Goal: Task Accomplishment & Management: Manage account settings

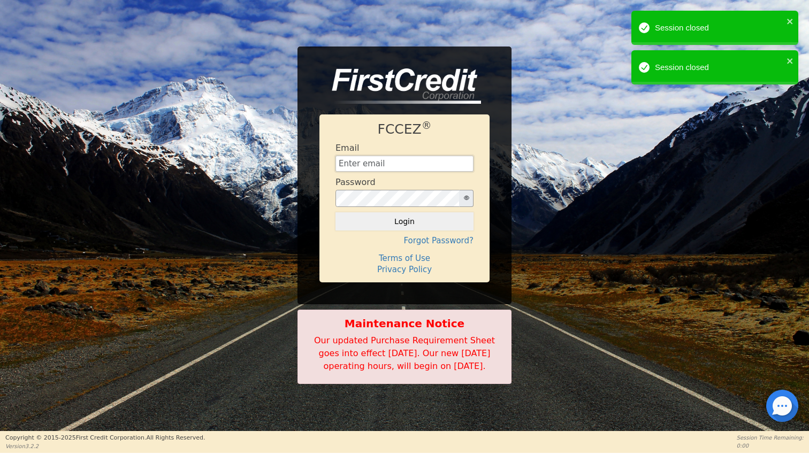
click at [412, 162] on input "text" at bounding box center [404, 164] width 138 height 16
type input "[EMAIL_ADDRESS][DOMAIN_NAME]"
click at [425, 218] on button "Login" at bounding box center [404, 221] width 138 height 18
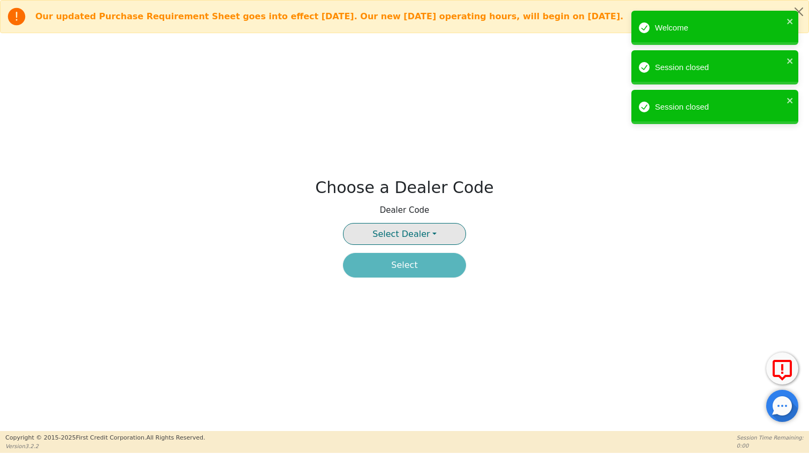
click at [412, 227] on button "Select Dealer" at bounding box center [404, 234] width 123 height 22
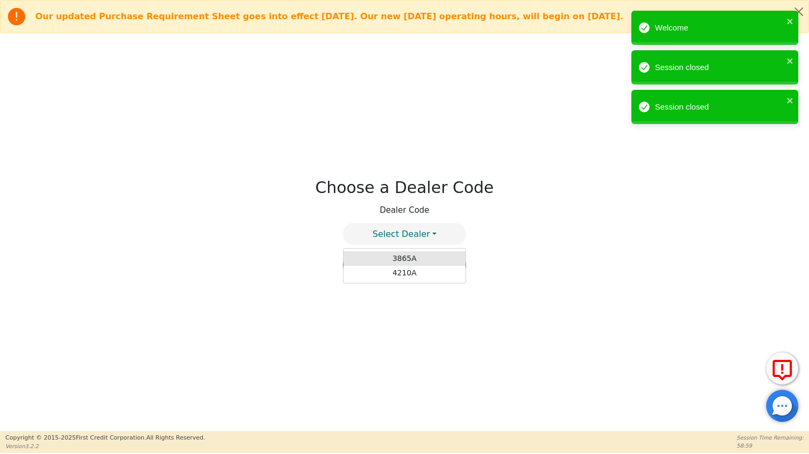
click at [402, 262] on link "3865A" at bounding box center [404, 258] width 122 height 14
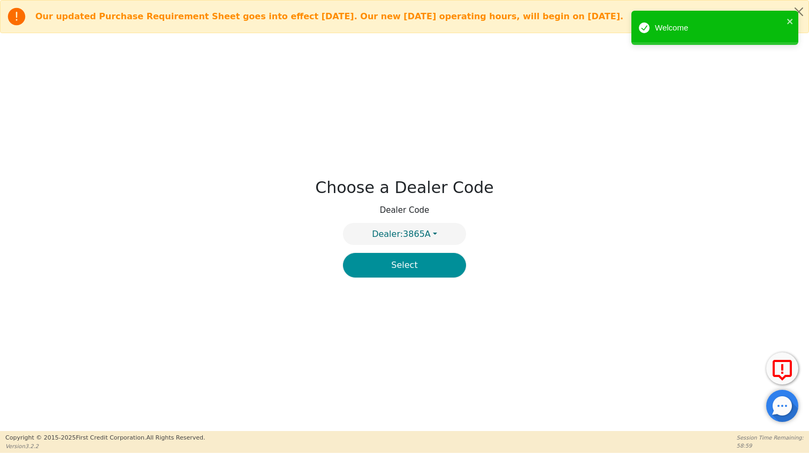
click at [401, 268] on button "Select" at bounding box center [404, 265] width 123 height 25
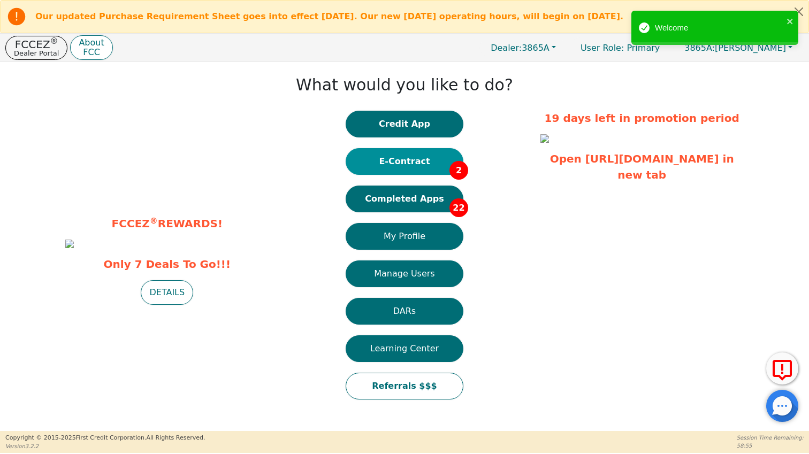
click at [398, 164] on button "E-Contract 2" at bounding box center [404, 161] width 118 height 27
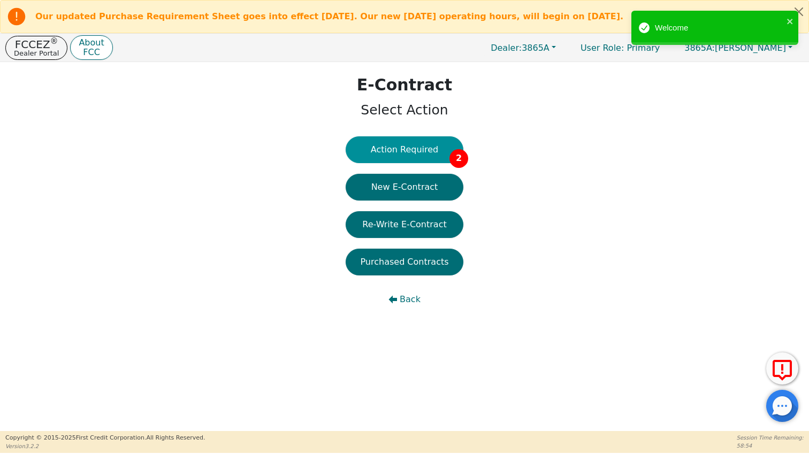
click at [416, 154] on button "Action Required 2" at bounding box center [404, 149] width 118 height 27
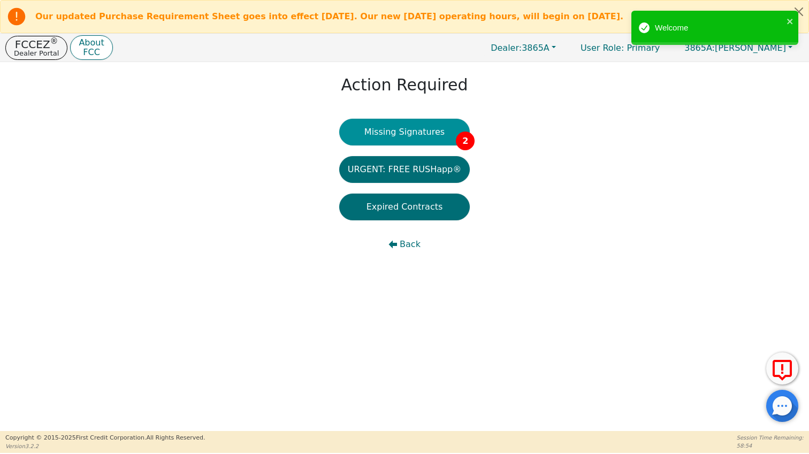
click at [406, 134] on button "Missing Signatures 2" at bounding box center [404, 132] width 131 height 27
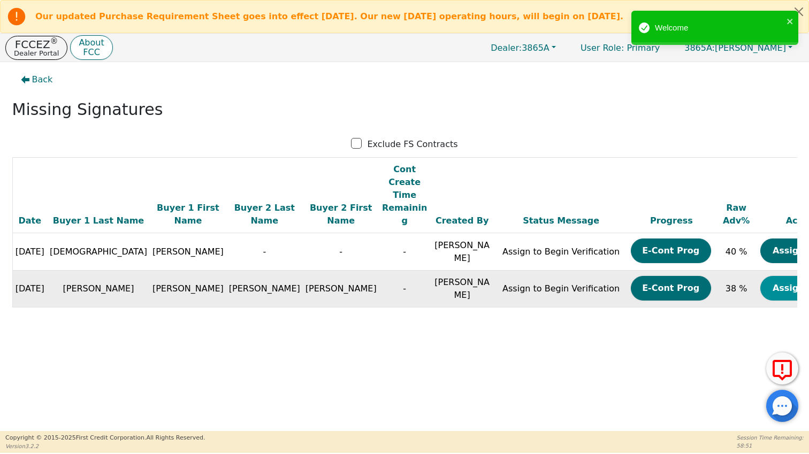
click at [760, 276] on button "Assign Now" at bounding box center [800, 288] width 80 height 25
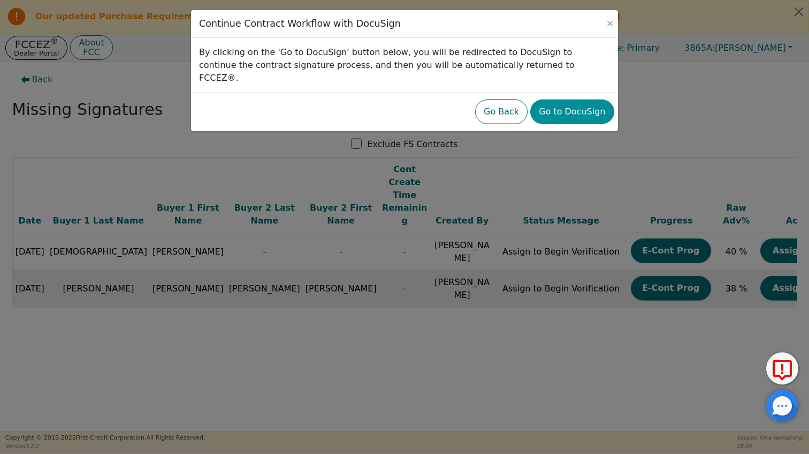
click at [565, 104] on button "Go to DocuSign" at bounding box center [571, 111] width 83 height 25
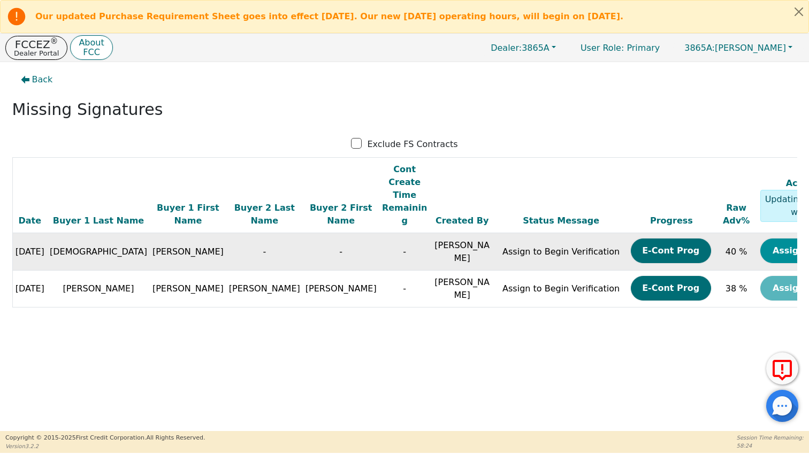
click at [760, 239] on button "Assign Now" at bounding box center [800, 251] width 80 height 25
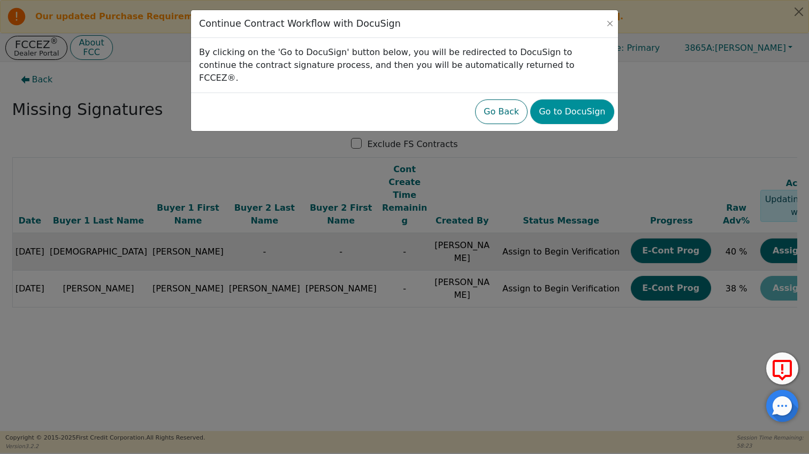
click at [564, 99] on button "Go to DocuSign" at bounding box center [571, 111] width 83 height 25
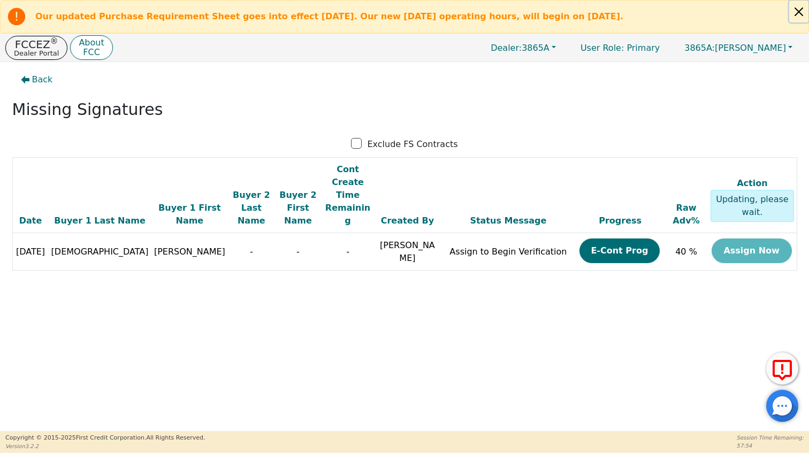
click at [798, 9] on button "Close alert" at bounding box center [798, 12] width 19 height 22
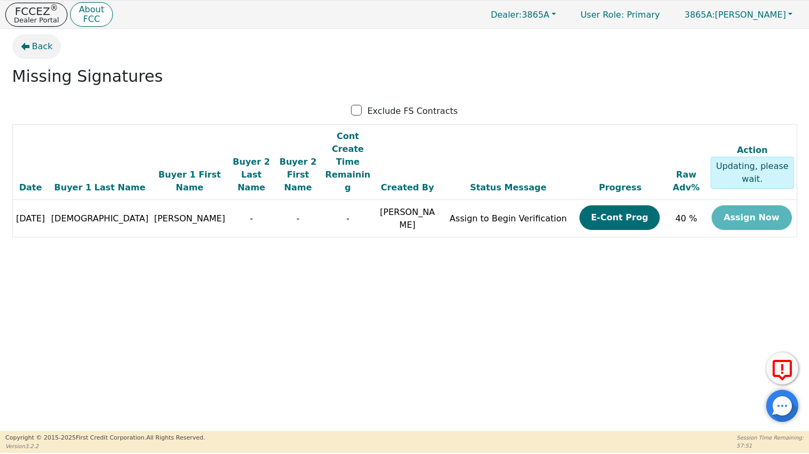
click at [43, 41] on span "Back" at bounding box center [42, 46] width 21 height 13
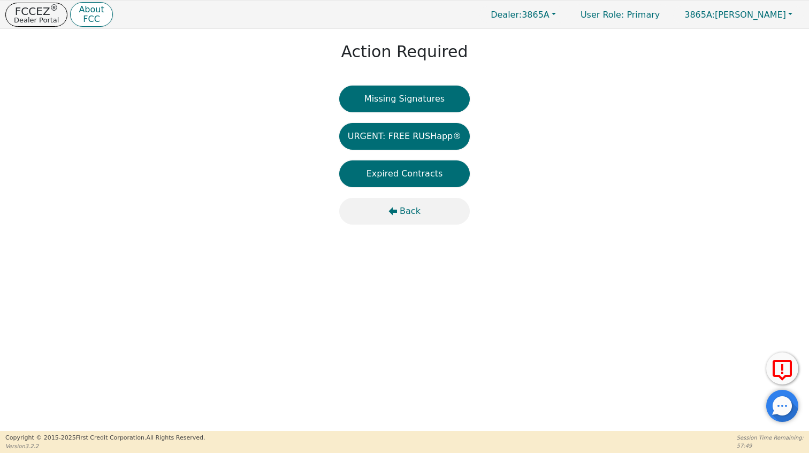
click at [406, 211] on span "Back" at bounding box center [409, 211] width 21 height 13
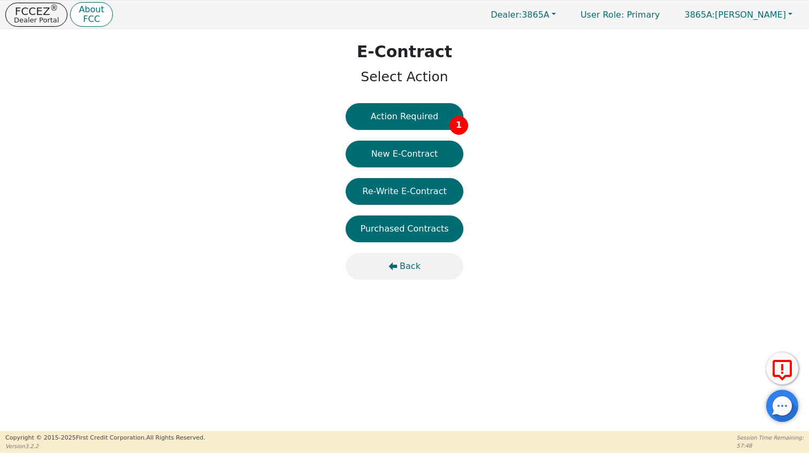
click at [412, 268] on span "Back" at bounding box center [409, 266] width 21 height 13
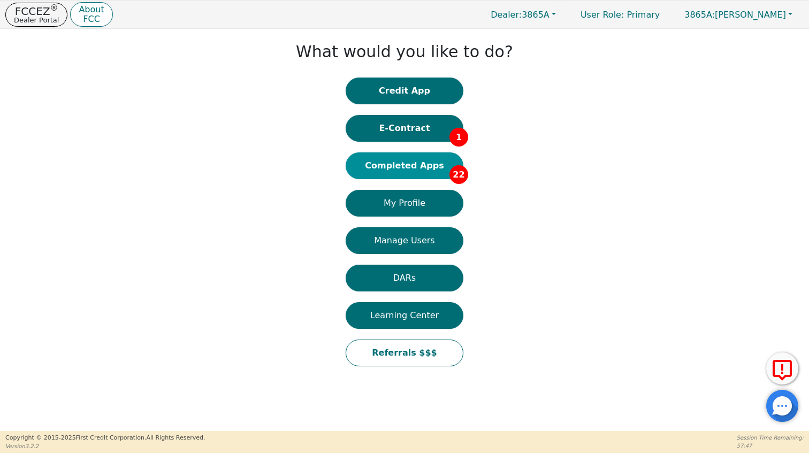
click at [397, 168] on button "Completed Apps 22" at bounding box center [404, 165] width 118 height 27
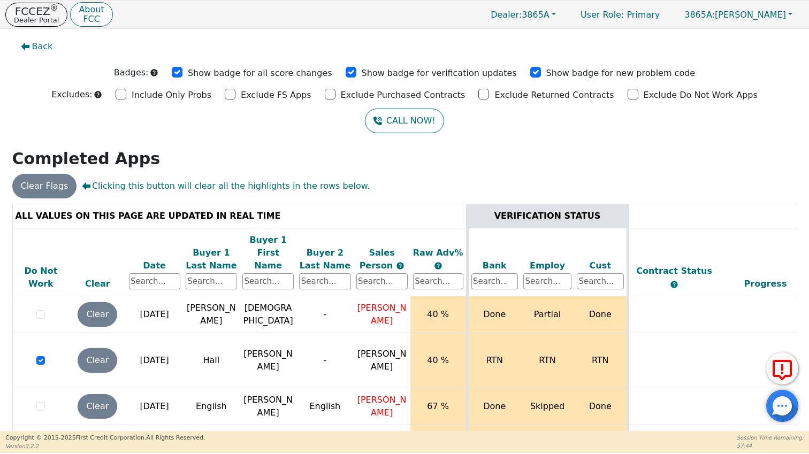
click at [156, 259] on div "Date" at bounding box center [154, 265] width 51 height 13
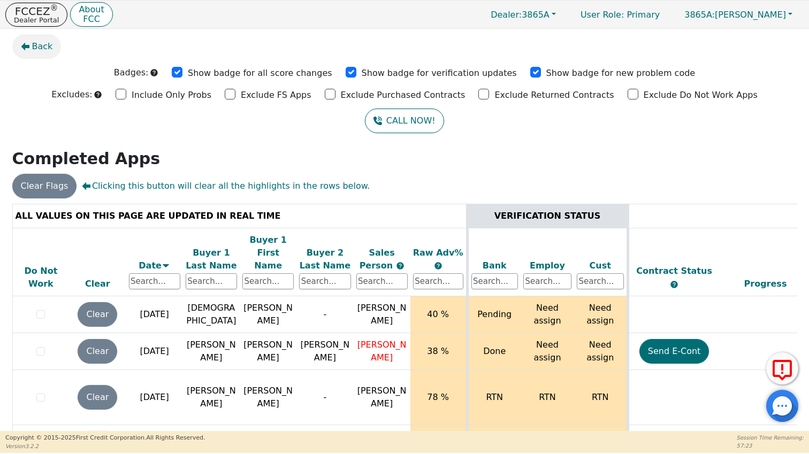
click at [42, 51] on span "Back" at bounding box center [42, 46] width 21 height 13
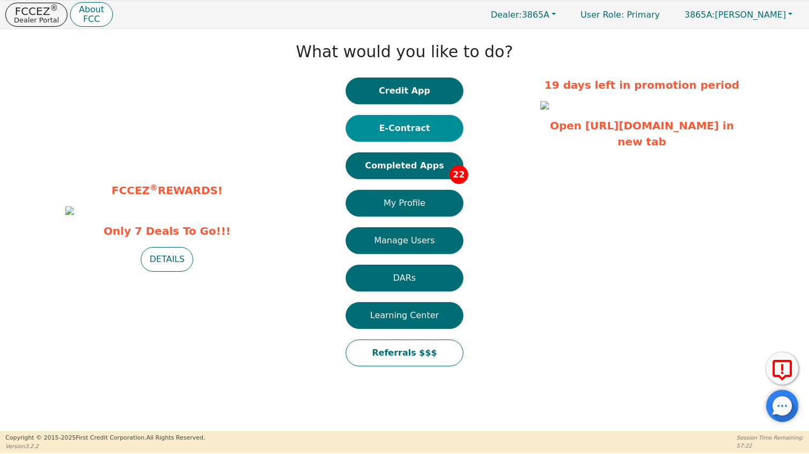
click at [402, 139] on button "E-Contract" at bounding box center [404, 128] width 118 height 27
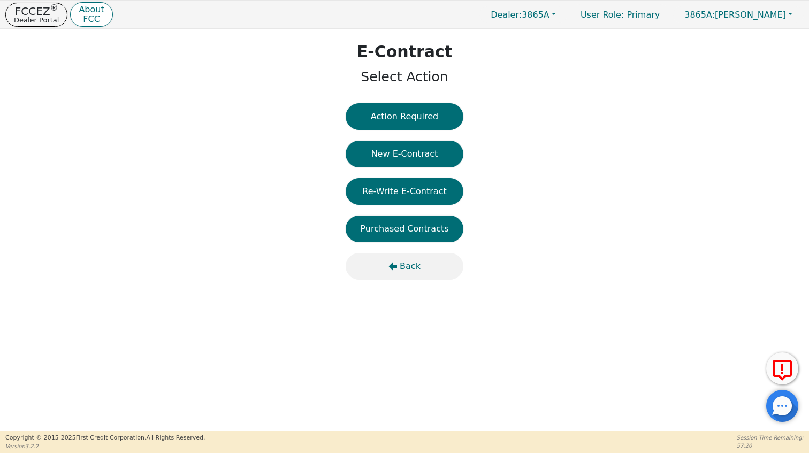
click at [401, 258] on button "Back" at bounding box center [404, 266] width 118 height 27
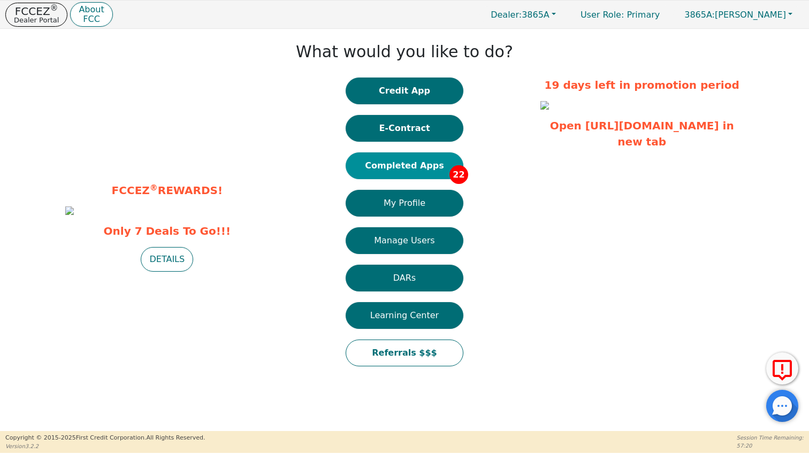
click at [401, 159] on button "Completed Apps 22" at bounding box center [404, 165] width 118 height 27
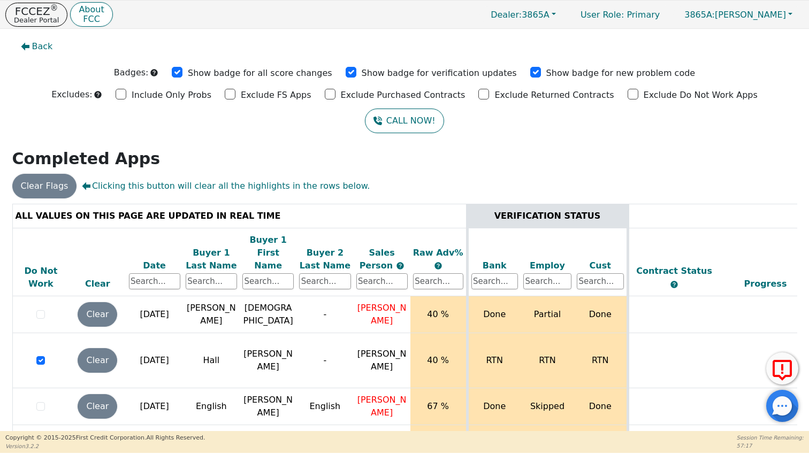
click at [162, 259] on div "Date" at bounding box center [154, 265] width 51 height 13
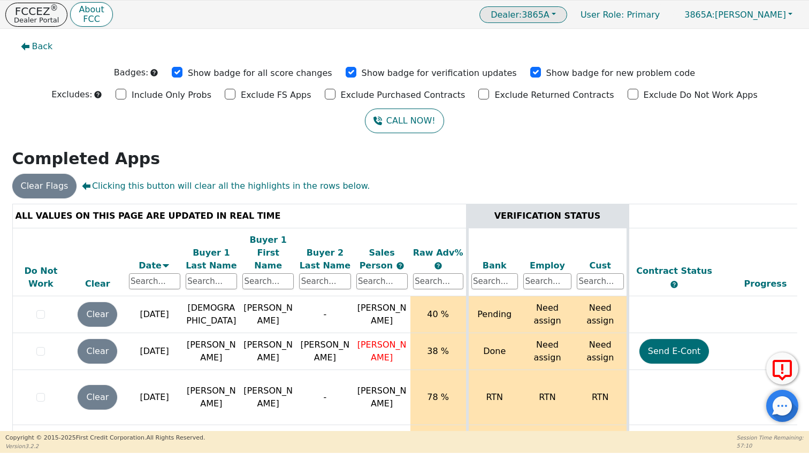
click at [549, 15] on span "Dealer: 3865A" at bounding box center [519, 15] width 59 height 10
click at [563, 55] on link "4210A" at bounding box center [524, 50] width 84 height 14
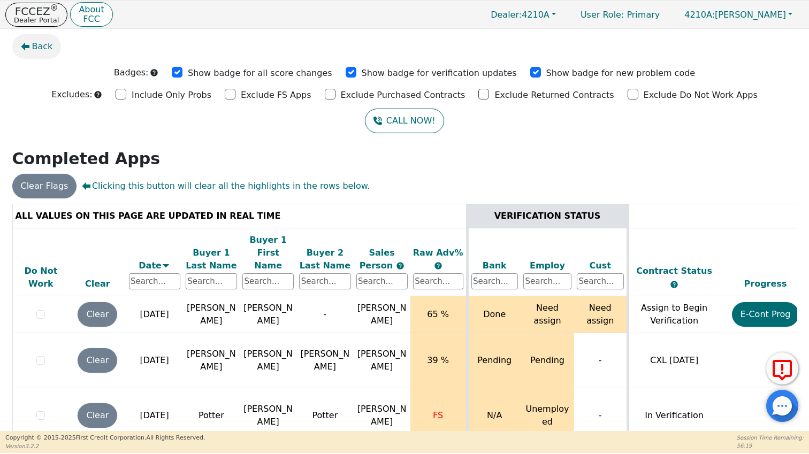
click at [37, 49] on span "Back" at bounding box center [42, 46] width 21 height 13
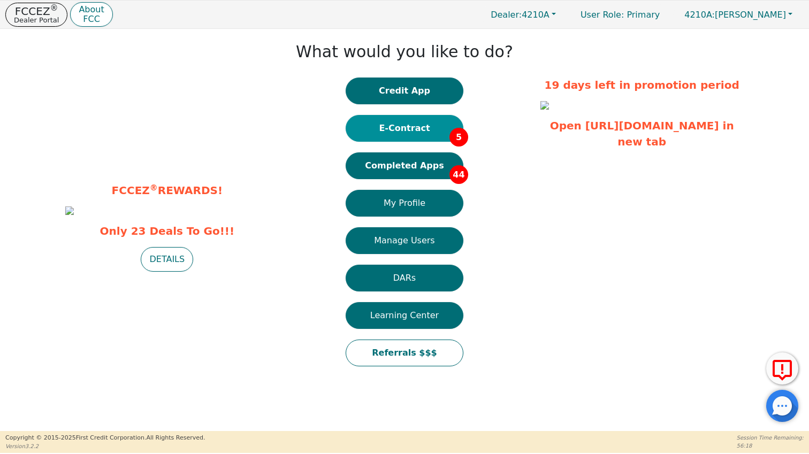
click at [417, 129] on button "E-Contract 5" at bounding box center [404, 128] width 118 height 27
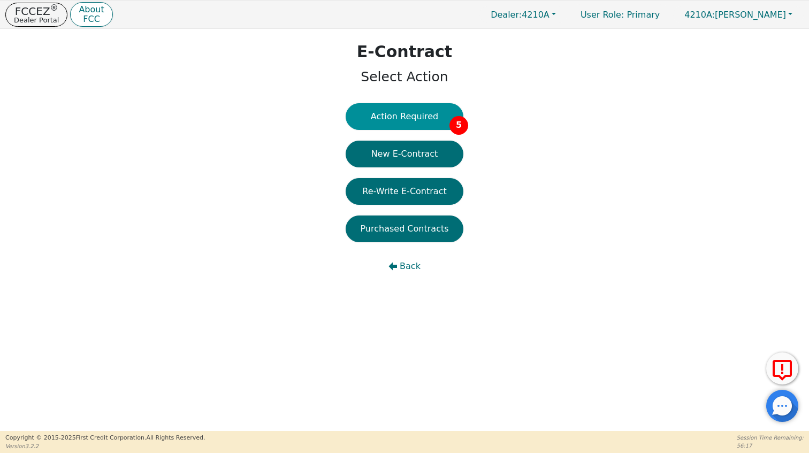
click at [420, 122] on button "Action Required 5" at bounding box center [404, 116] width 118 height 27
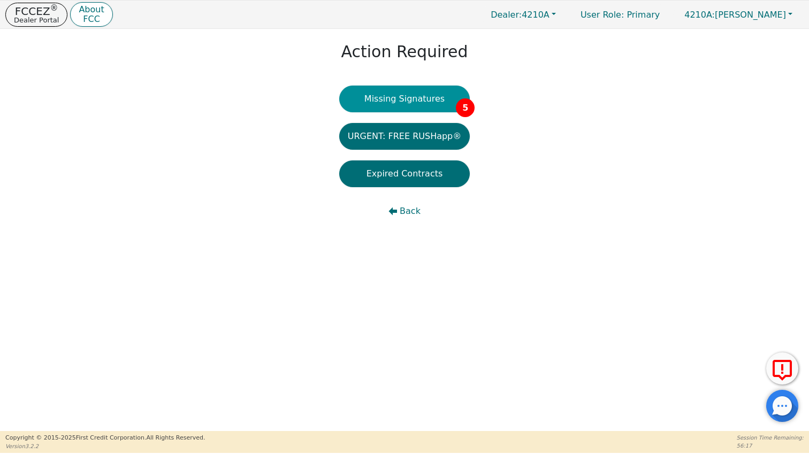
click at [421, 103] on button "Missing Signatures 5" at bounding box center [404, 99] width 131 height 27
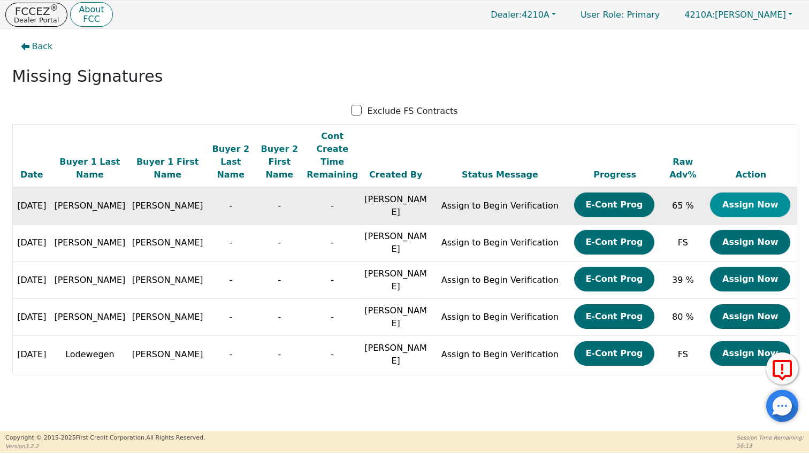
click at [746, 193] on button "Assign Now" at bounding box center [750, 205] width 80 height 25
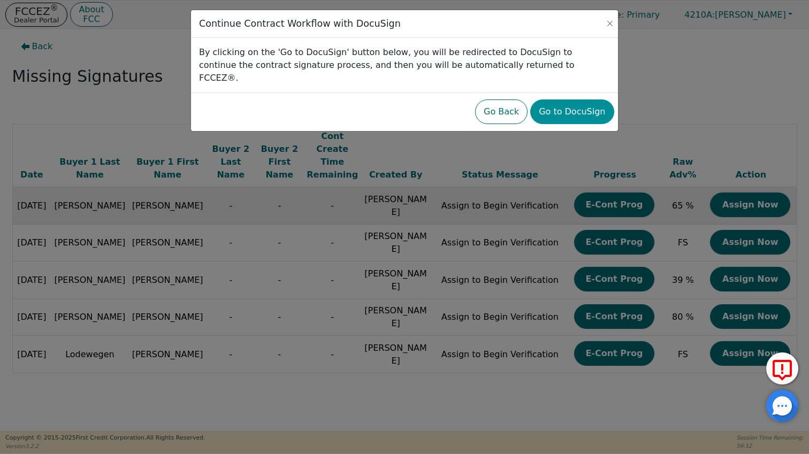
click at [579, 103] on button "Go to DocuSign" at bounding box center [571, 111] width 83 height 25
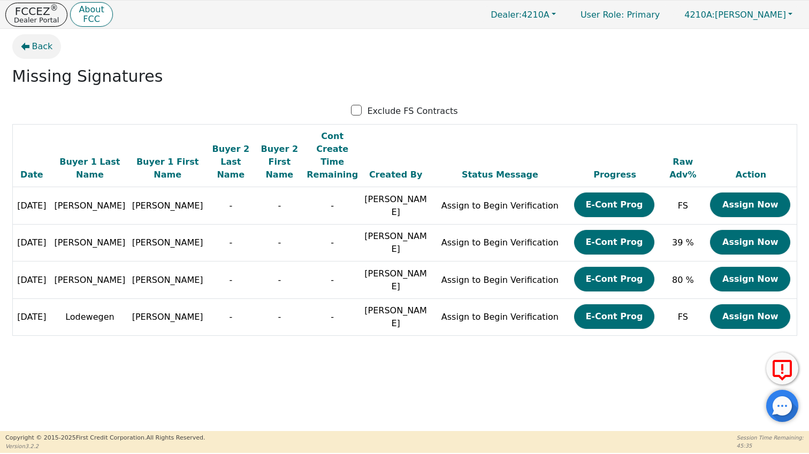
click at [34, 52] on span "Back" at bounding box center [42, 46] width 21 height 13
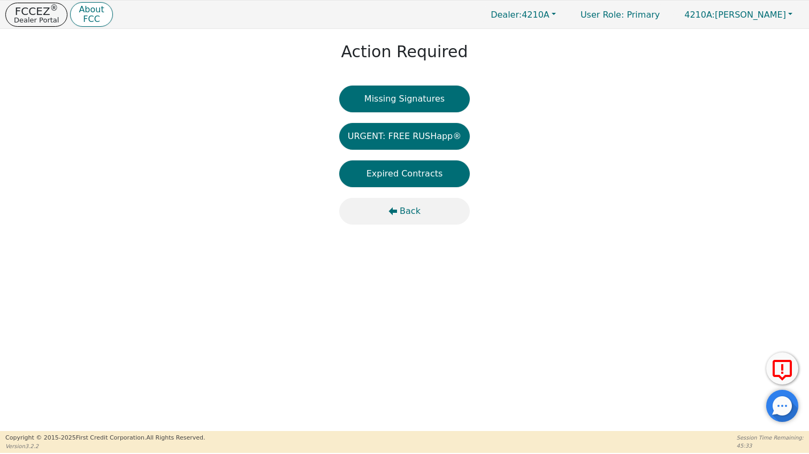
click at [420, 209] on button "Back" at bounding box center [404, 211] width 131 height 27
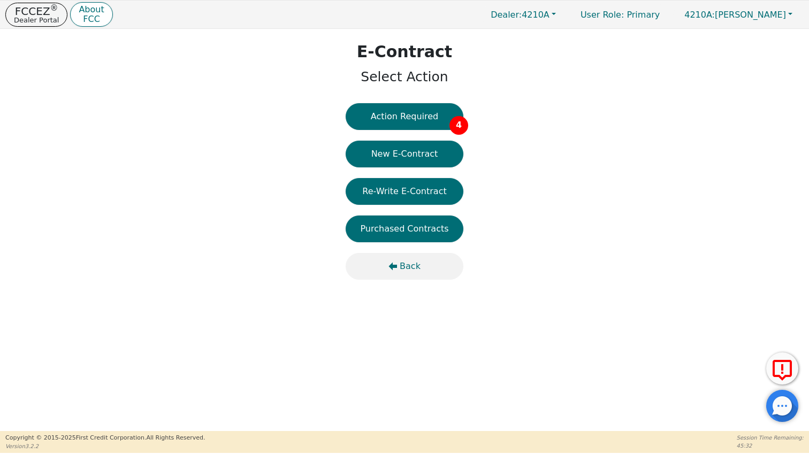
click at [411, 265] on span "Back" at bounding box center [409, 266] width 21 height 13
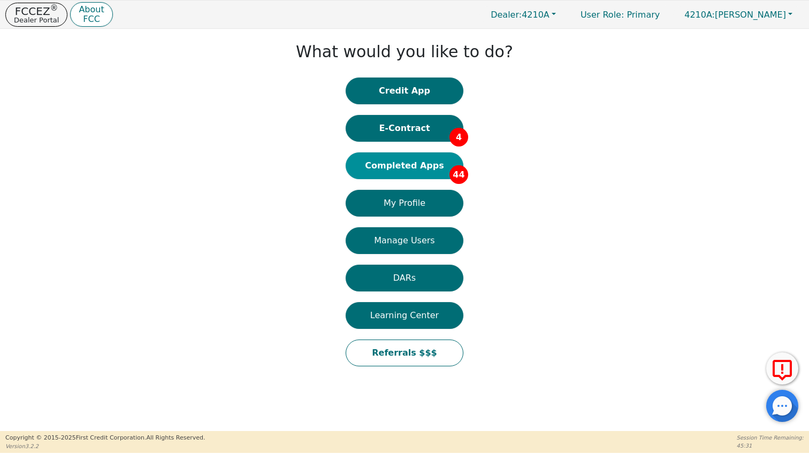
click at [404, 167] on button "Completed Apps 44" at bounding box center [404, 165] width 118 height 27
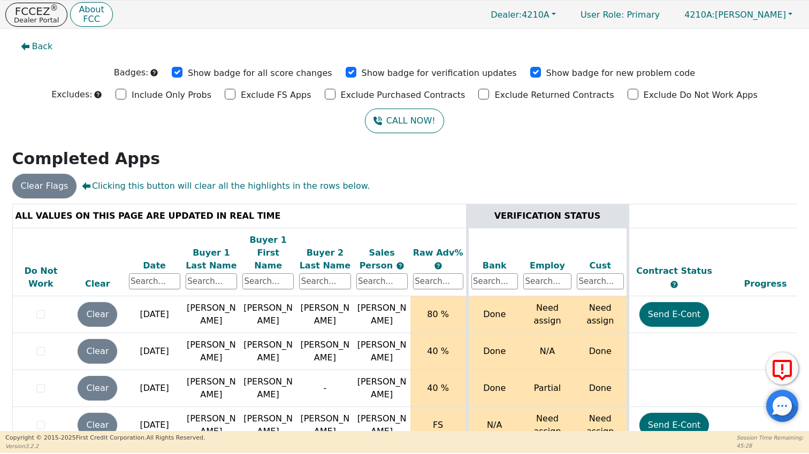
click at [159, 259] on div "Date" at bounding box center [154, 265] width 51 height 13
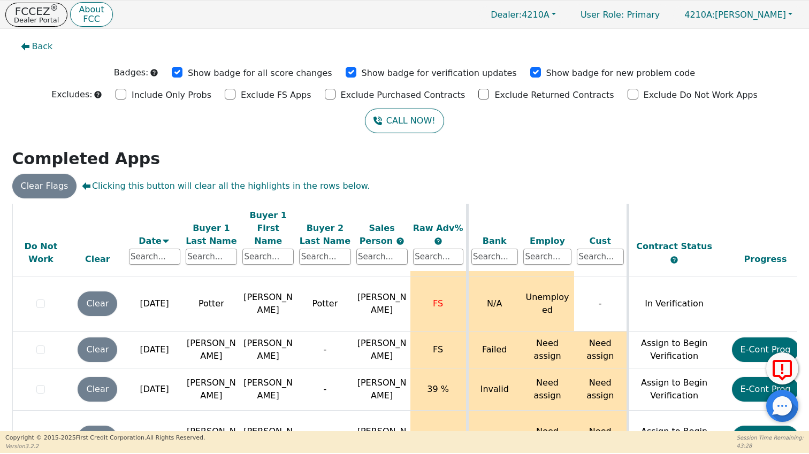
scroll to position [112, 0]
click at [771, 15] on span "4210A: BRIAN COX" at bounding box center [735, 15] width 102 height 10
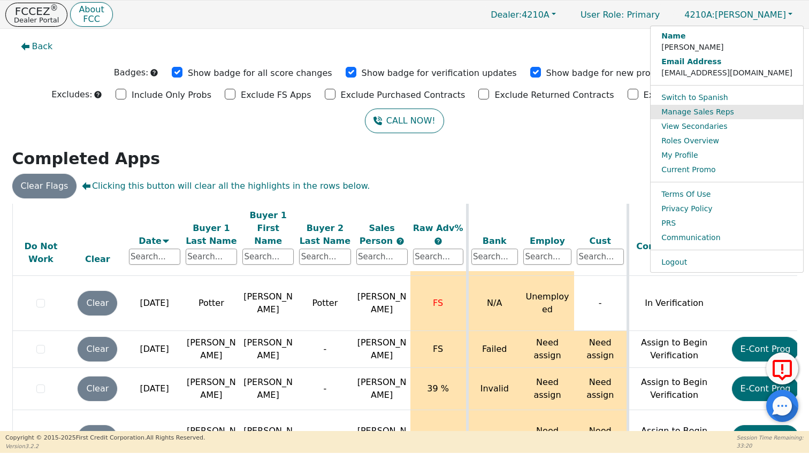
click at [734, 114] on link "Manage Sales Reps" at bounding box center [726, 112] width 152 height 14
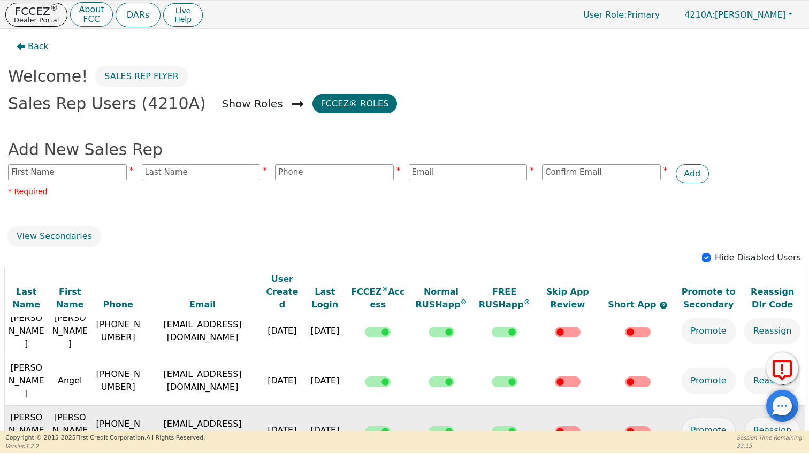
scroll to position [9, 0]
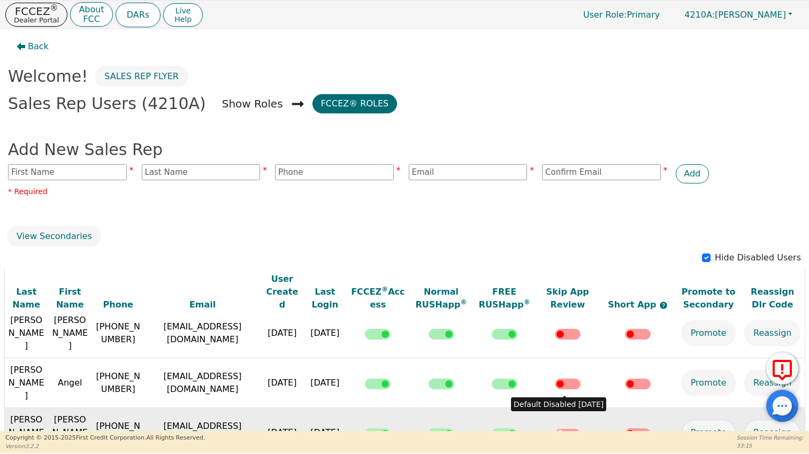
click at [564, 428] on input "checkbox" at bounding box center [568, 433] width 26 height 11
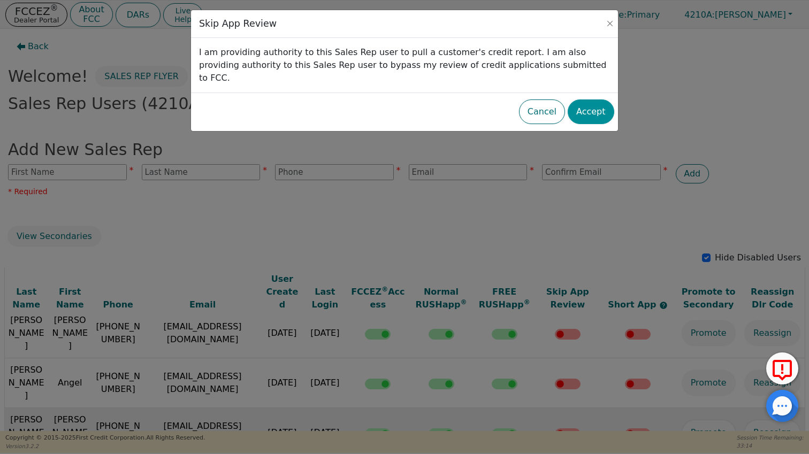
click at [585, 107] on button "Accept" at bounding box center [590, 111] width 47 height 25
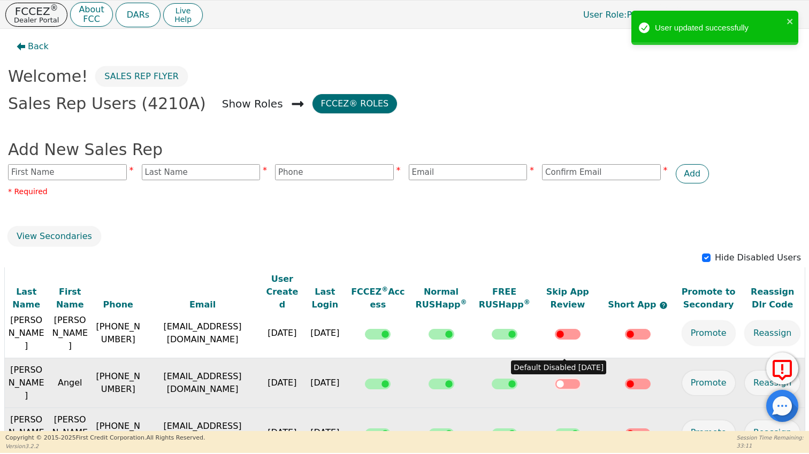
click at [566, 379] on input "checkbox" at bounding box center [568, 384] width 26 height 11
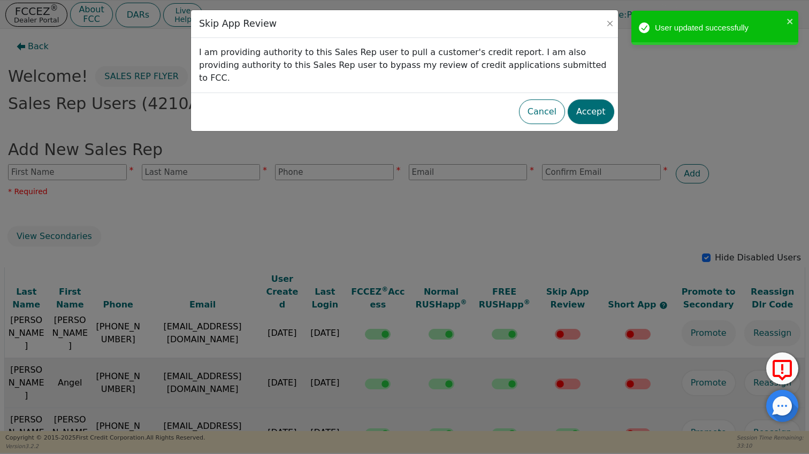
drag, startPoint x: 582, startPoint y: 81, endPoint x: 587, endPoint y: 95, distance: 15.4
click at [583, 93] on div "Cancel Accept" at bounding box center [404, 112] width 427 height 39
click at [587, 99] on button "Accept" at bounding box center [590, 111] width 47 height 25
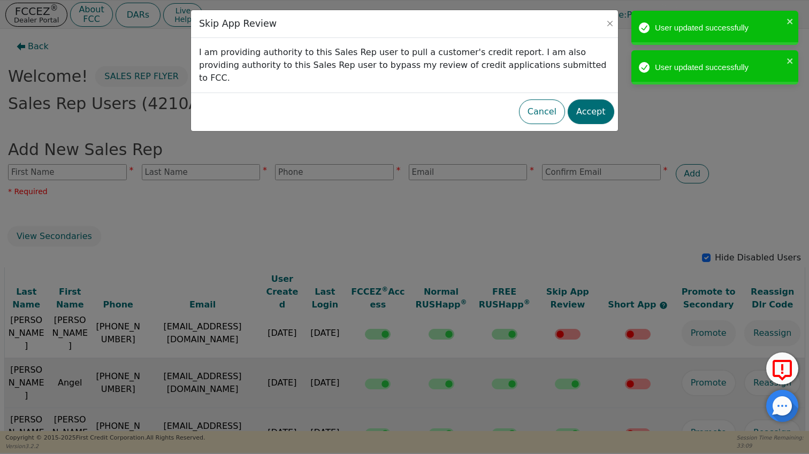
click at [567, 311] on div "Skip App Review I am providing authority to this Sales Rep user to pull a custo…" at bounding box center [404, 227] width 809 height 454
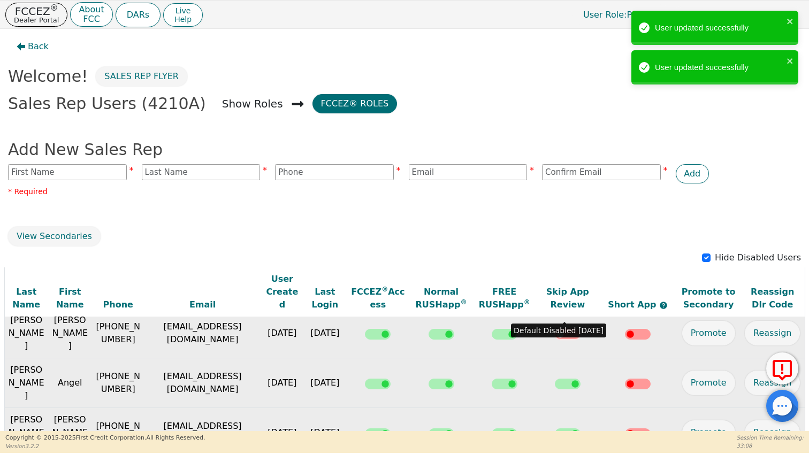
click at [570, 329] on input "checkbox" at bounding box center [568, 334] width 26 height 11
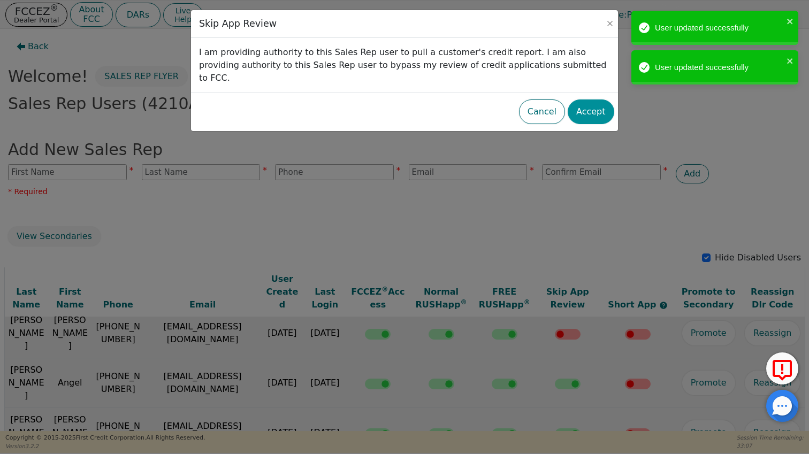
click at [589, 107] on button "Accept" at bounding box center [590, 111] width 47 height 25
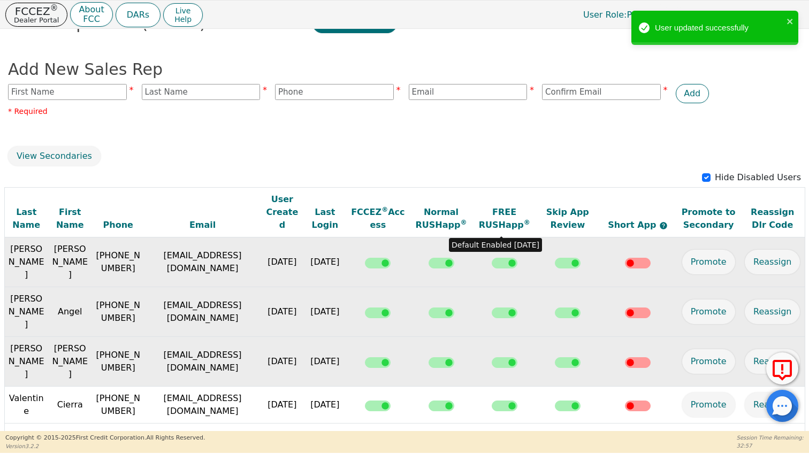
scroll to position [76, 0]
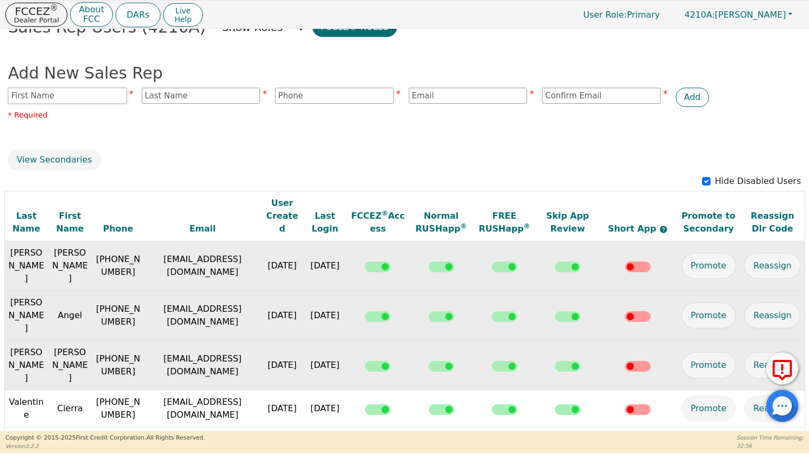
click at [94, 99] on input "text" at bounding box center [67, 96] width 119 height 16
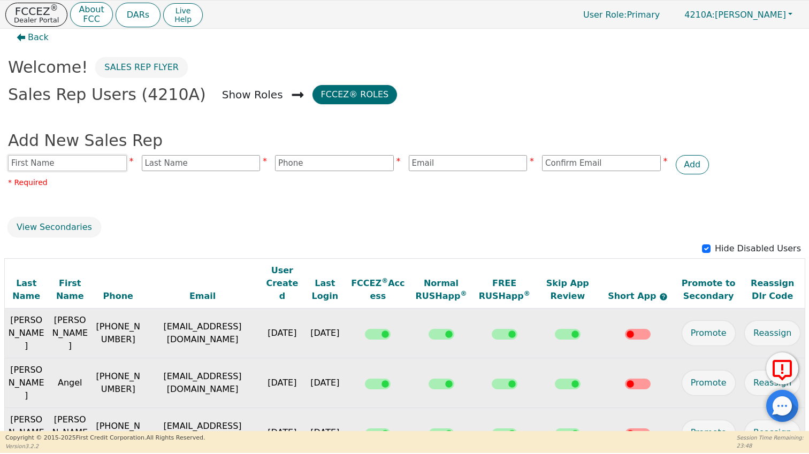
scroll to position [0, 0]
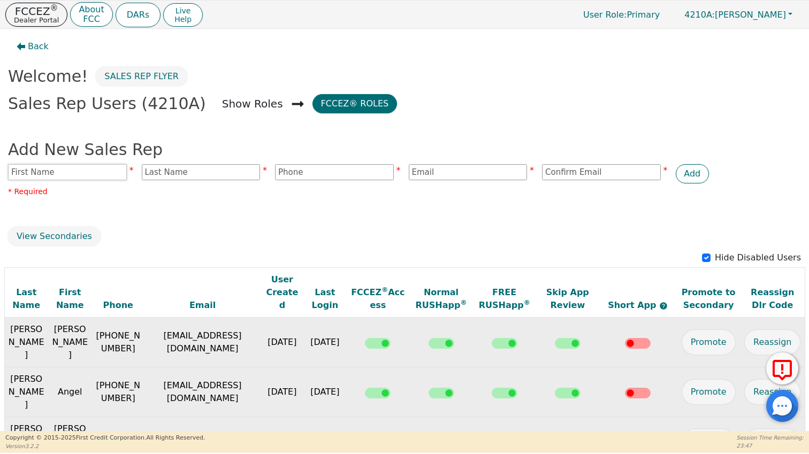
click at [79, 175] on input "text" at bounding box center [67, 172] width 119 height 16
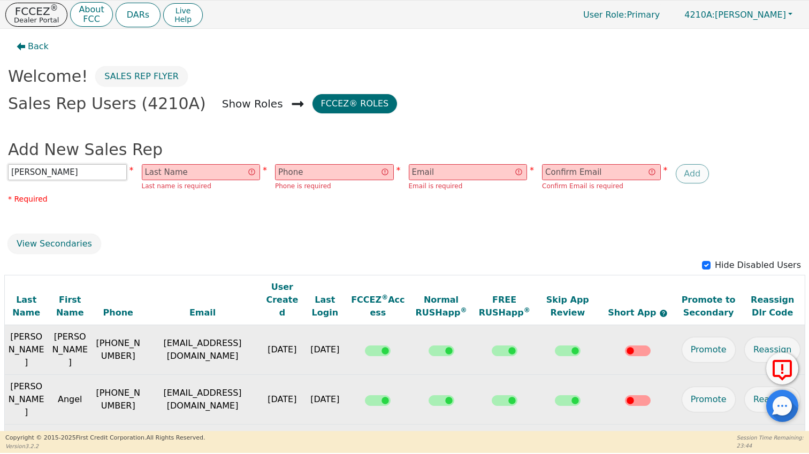
type input "Stefanie"
type input "Abelt"
click at [337, 174] on input "text" at bounding box center [334, 172] width 119 height 16
paste input "4148829704"
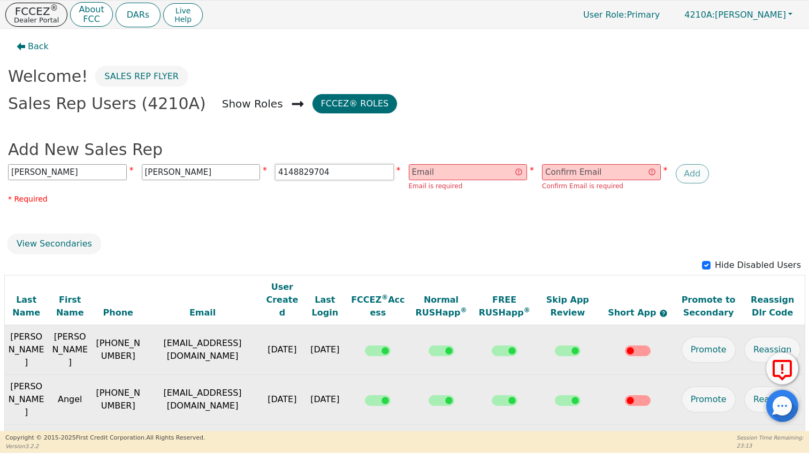
paste input ".."
drag, startPoint x: 349, startPoint y: 173, endPoint x: 220, endPoint y: 162, distance: 129.4
click at [220, 162] on div "Add New Sales Rep Stefanie Abelt 4148829704.. Phone is invalid Email is require…" at bounding box center [404, 173] width 793 height 73
click at [349, 171] on input "4148829704.." at bounding box center [334, 172] width 119 height 16
type input "4148829704"
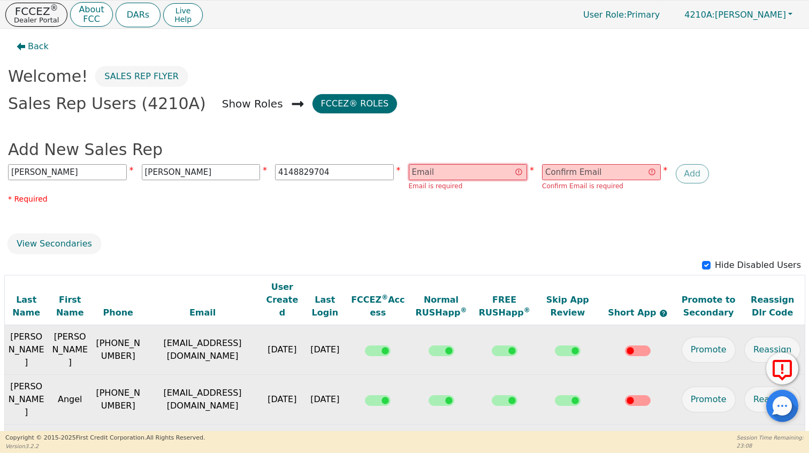
click at [465, 175] on input "email" at bounding box center [468, 172] width 119 height 16
paste input "Sabelt.rainbow@gmail.com"
type input "Sabelt.rainbow@gmail.com"
click at [612, 174] on input "email" at bounding box center [601, 172] width 119 height 16
paste input "Sabelt.rainbow@gmail.com"
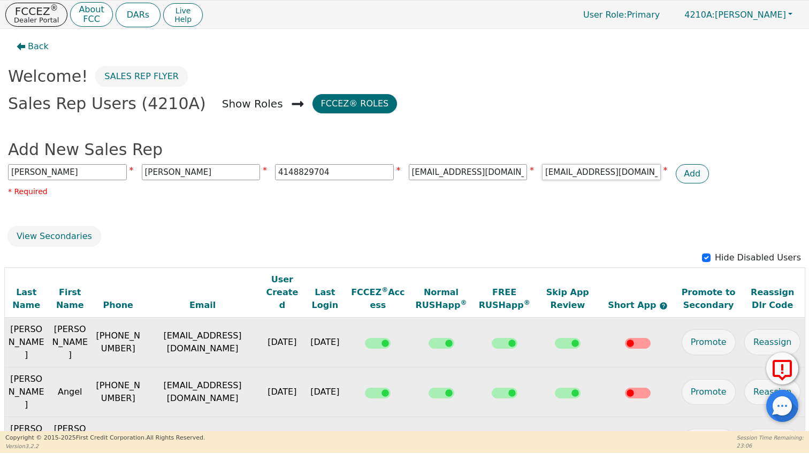
type input "Sabelt.rainbow@gmail.com"
click at [690, 176] on button "Add" at bounding box center [692, 173] width 34 height 19
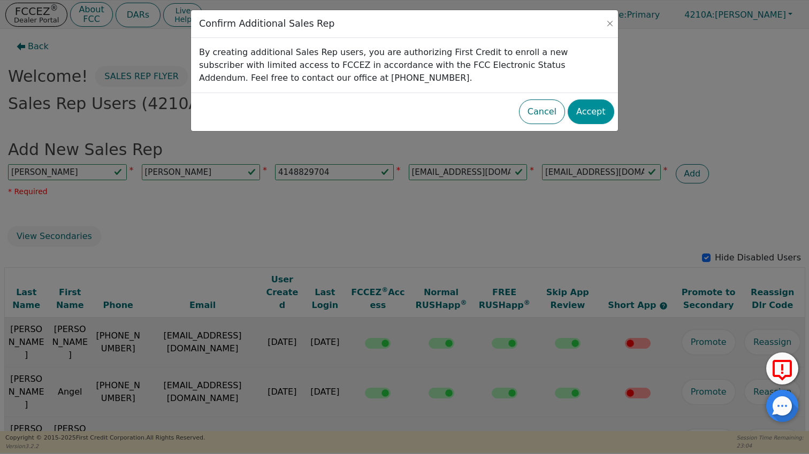
click at [596, 110] on button "Accept" at bounding box center [590, 111] width 47 height 25
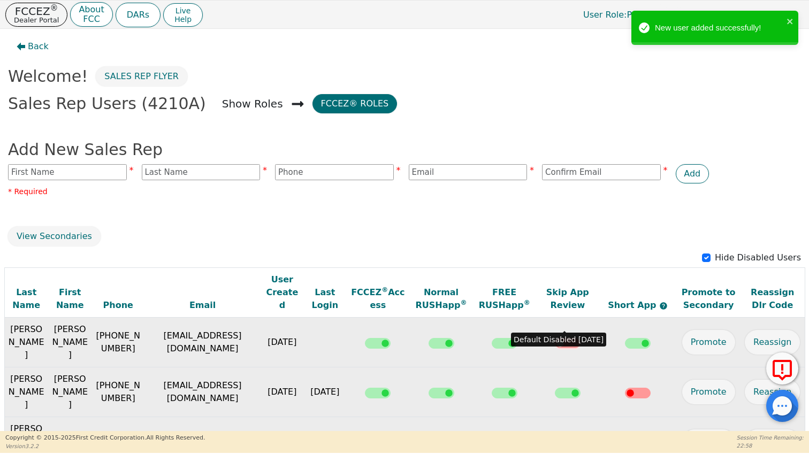
click at [567, 338] on input "checkbox" at bounding box center [568, 343] width 26 height 11
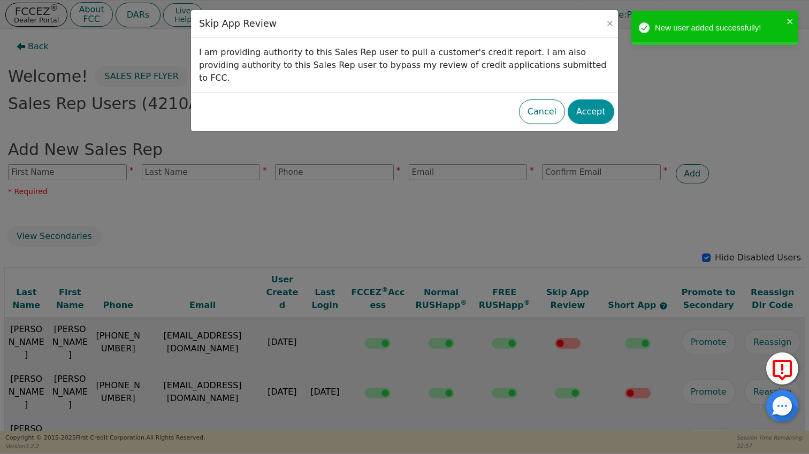
click at [585, 105] on button "Accept" at bounding box center [590, 111] width 47 height 25
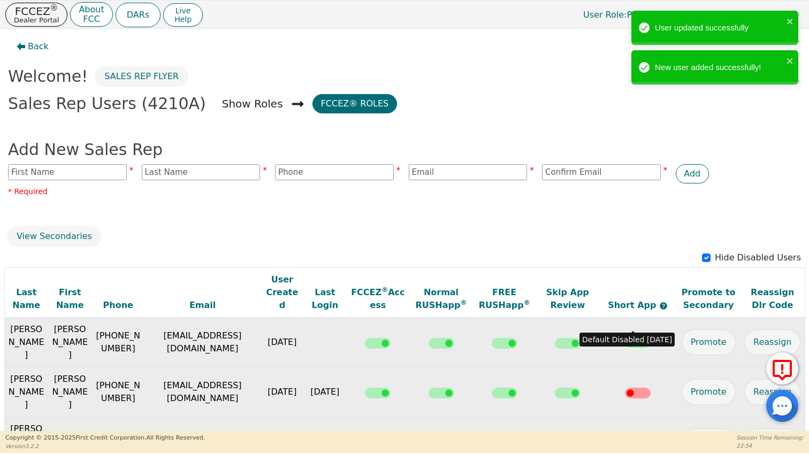
click at [638, 338] on input "checkbox" at bounding box center [638, 343] width 26 height 11
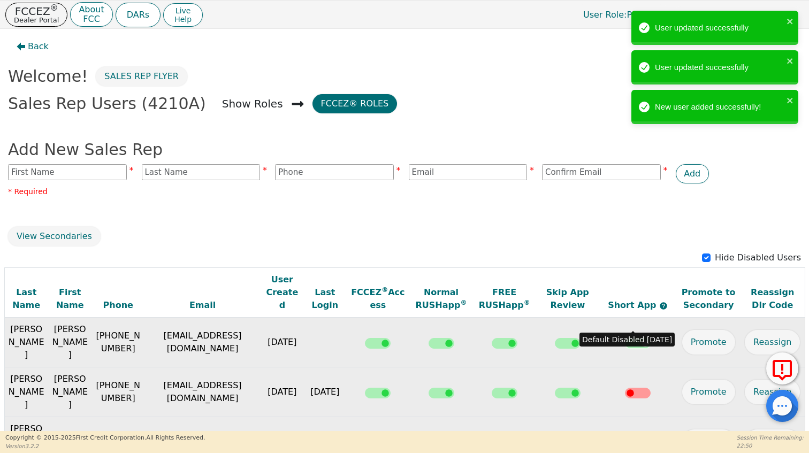
click at [634, 338] on input "checkbox" at bounding box center [638, 343] width 26 height 11
click at [787, 19] on icon "close" at bounding box center [789, 21] width 5 height 5
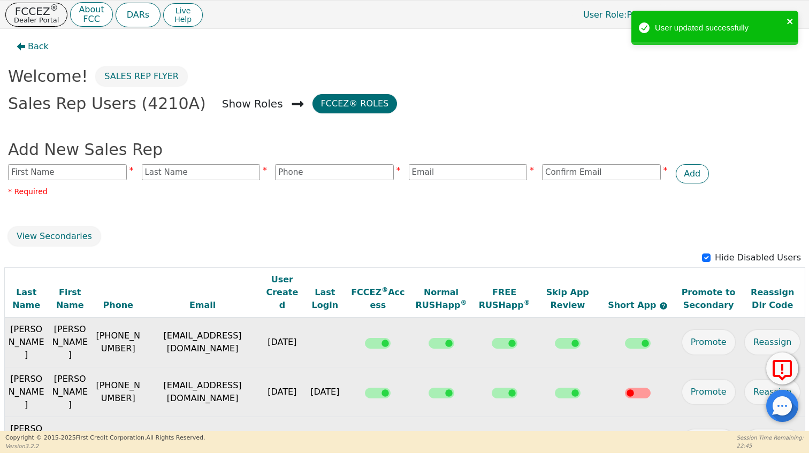
click at [788, 21] on icon "close" at bounding box center [789, 21] width 5 height 5
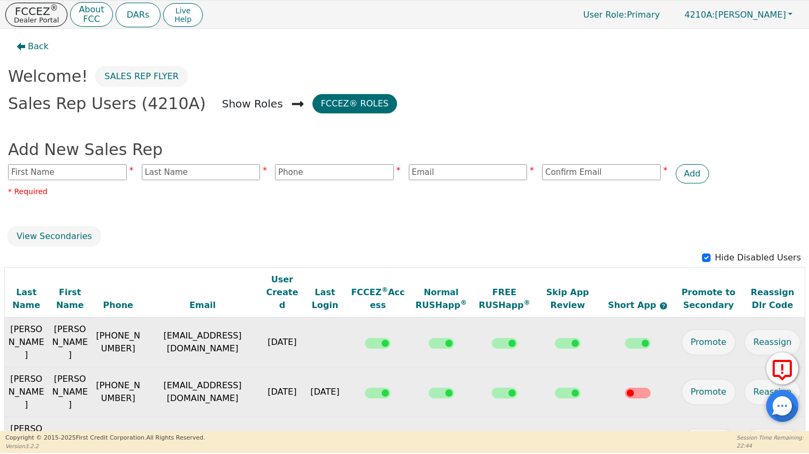
click at [693, 218] on div "Back Welcome! Sales Rep Flyer Sales Rep Users (4210A) Show Roles FCCEZ® Roles A…" at bounding box center [404, 343] width 809 height 629
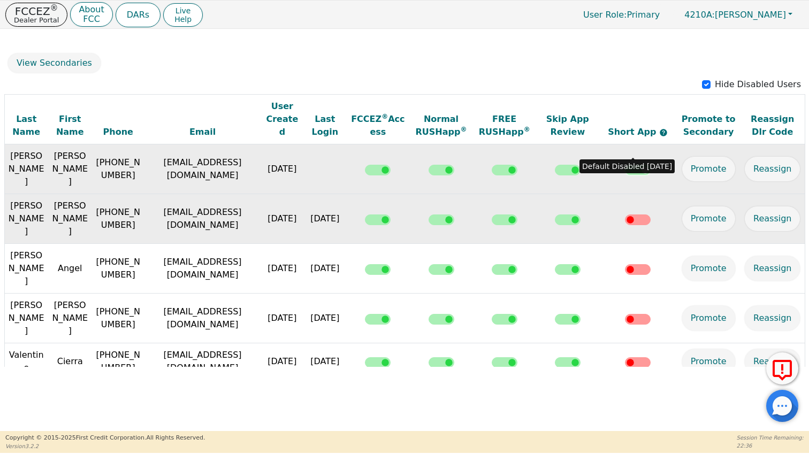
click at [638, 165] on input "checkbox" at bounding box center [638, 170] width 26 height 11
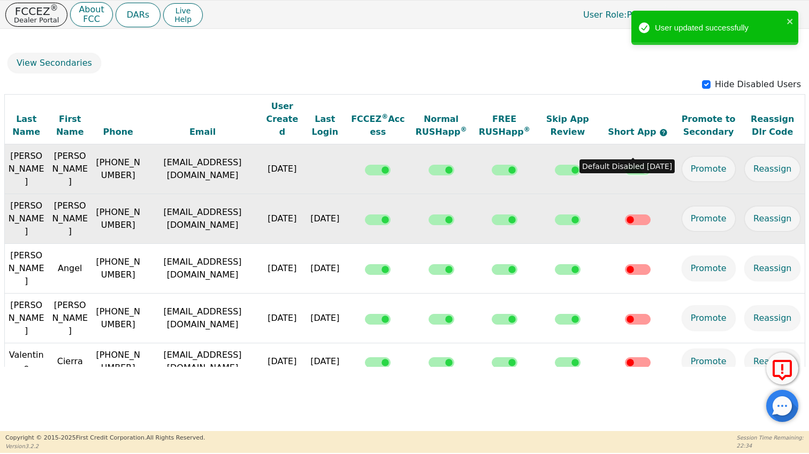
drag, startPoint x: 638, startPoint y: 150, endPoint x: 619, endPoint y: 150, distance: 19.3
click at [604, 163] on div at bounding box center [638, 169] width 72 height 13
click at [625, 165] on input "checkbox" at bounding box center [638, 170] width 26 height 11
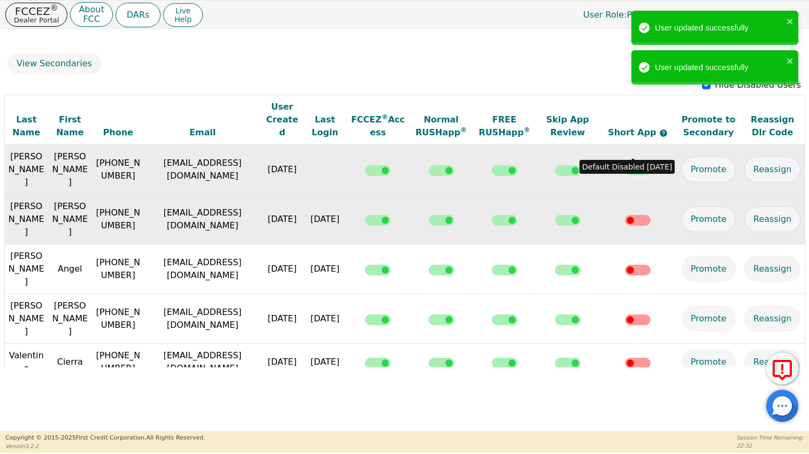
click at [625, 165] on input "checkbox" at bounding box center [638, 170] width 26 height 11
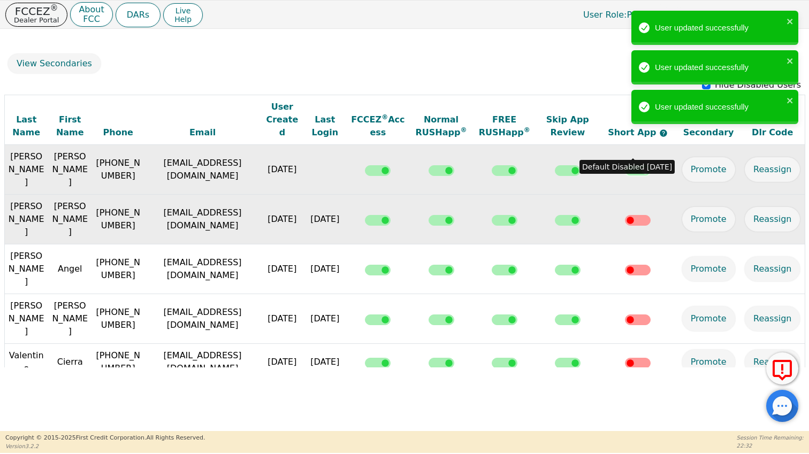
click at [625, 165] on input "checkbox" at bounding box center [638, 170] width 26 height 11
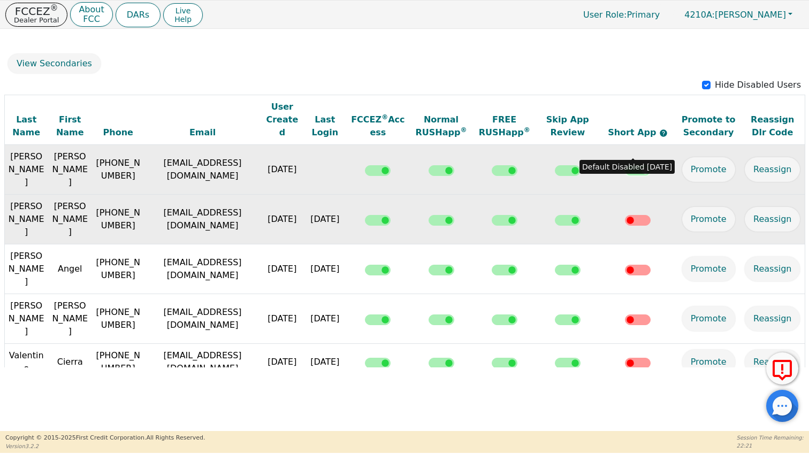
click at [639, 165] on input "checkbox" at bounding box center [638, 170] width 26 height 11
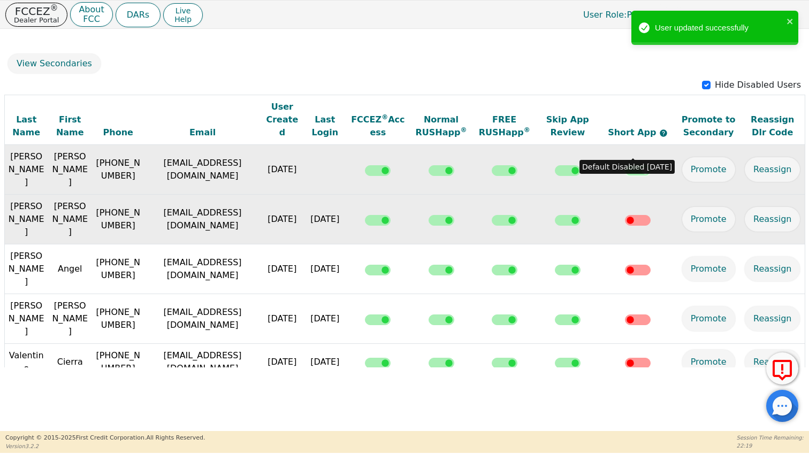
drag, startPoint x: 639, startPoint y: 153, endPoint x: 619, endPoint y: 150, distance: 19.4
click at [625, 165] on input "checkbox" at bounding box center [638, 170] width 26 height 11
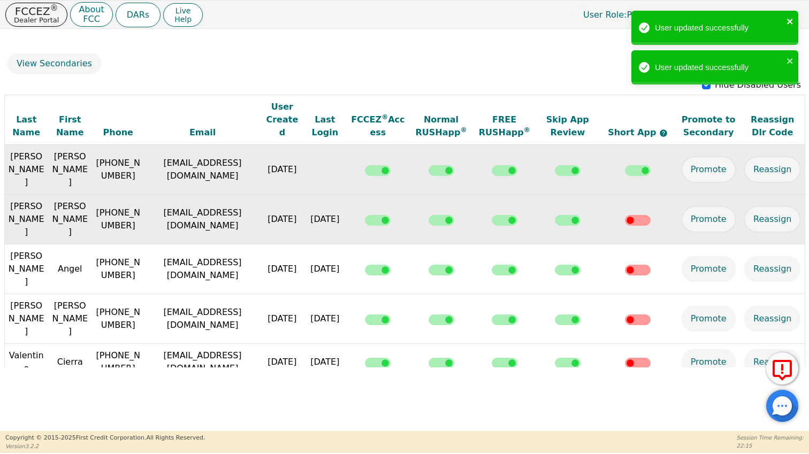
click at [790, 17] on icon "close" at bounding box center [789, 21] width 7 height 9
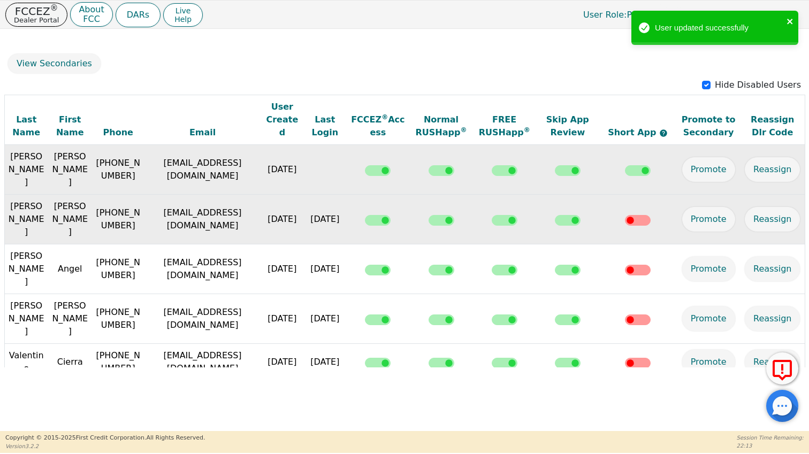
click at [793, 20] on icon "close" at bounding box center [789, 21] width 7 height 9
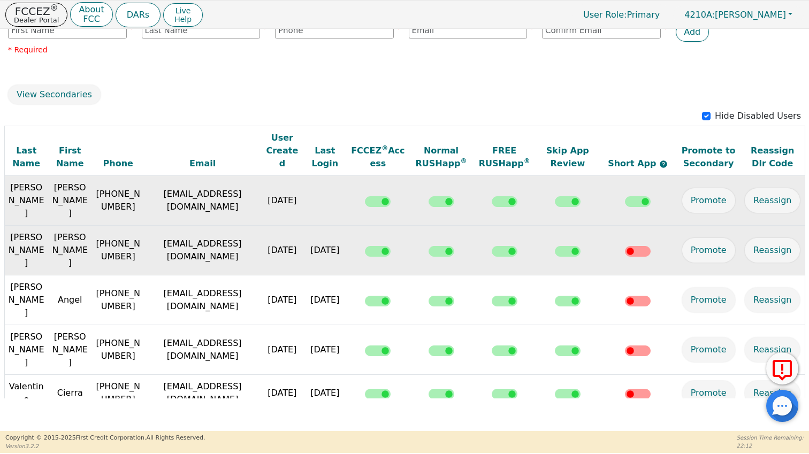
scroll to position [0, 0]
